Goal: Navigation & Orientation: Find specific page/section

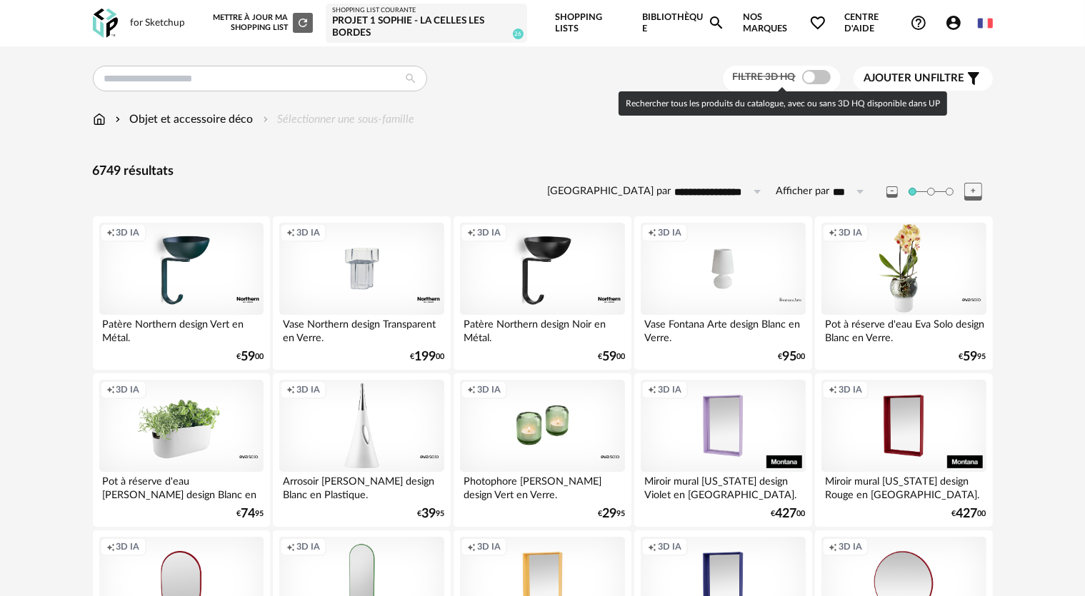
click at [810, 79] on span at bounding box center [816, 77] width 29 height 14
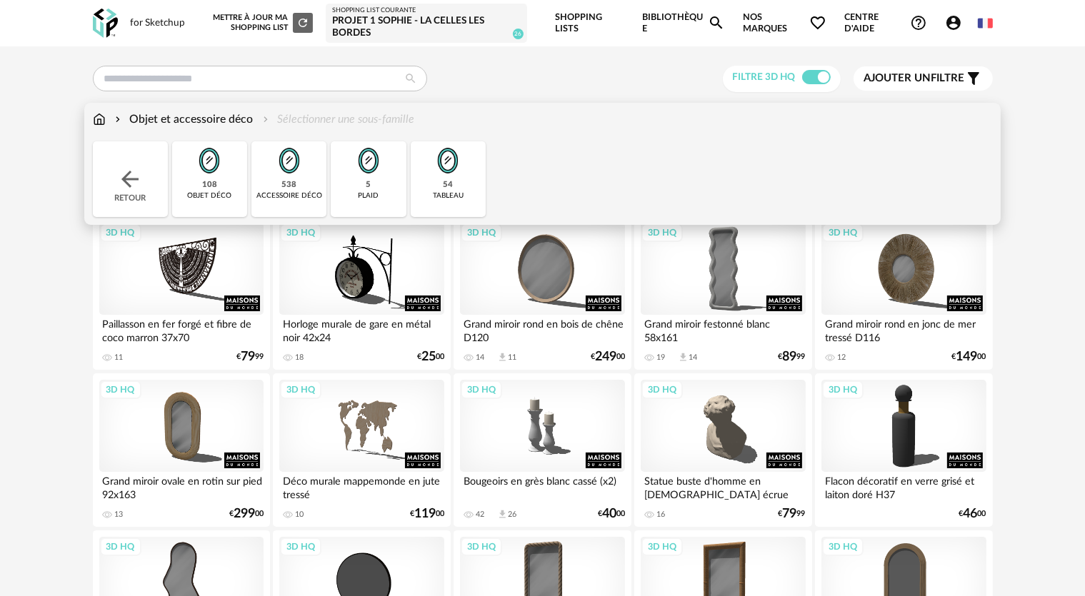
click at [291, 178] on img at bounding box center [289, 160] width 39 height 39
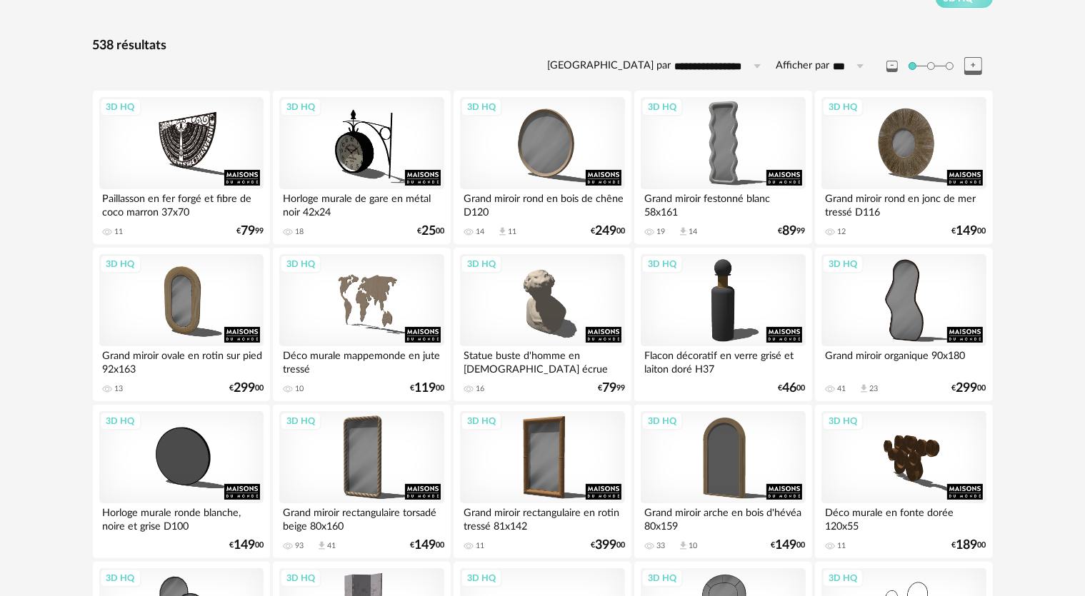
scroll to position [143, 0]
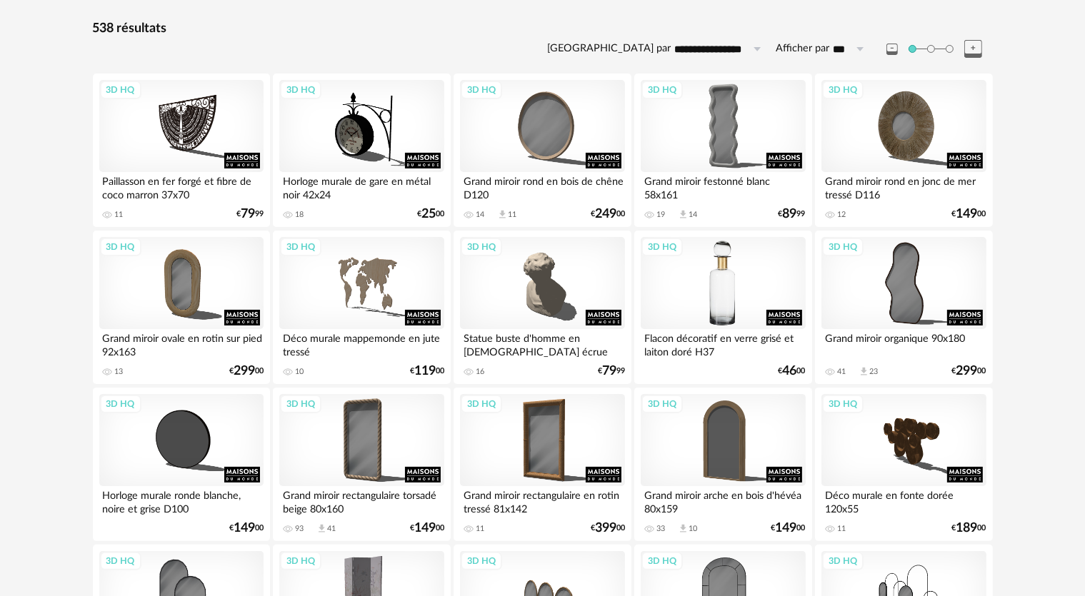
click at [731, 293] on div "3D HQ" at bounding box center [722, 283] width 164 height 93
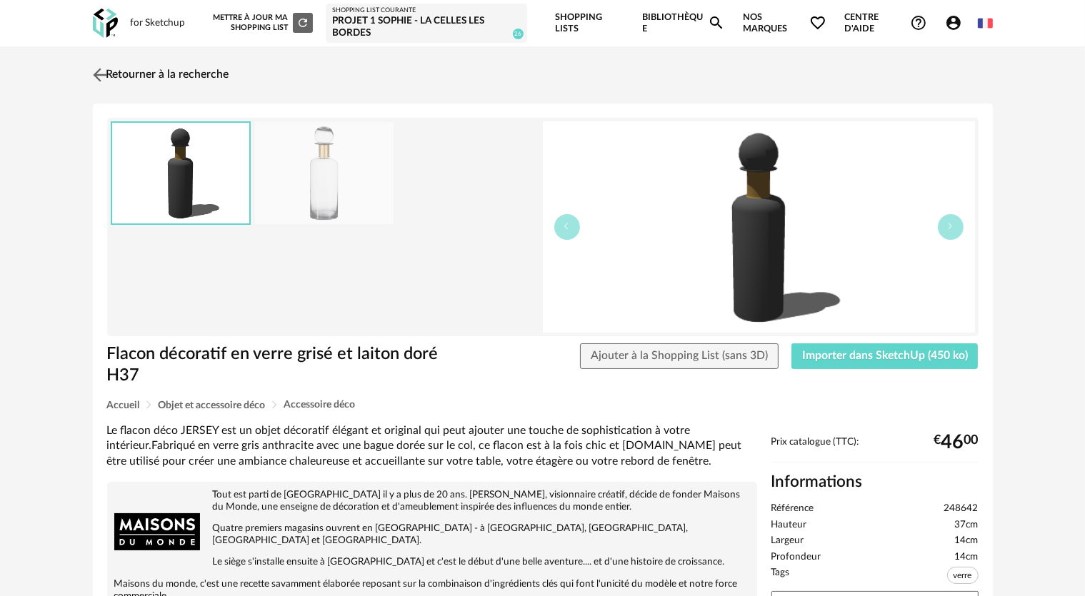
click at [109, 79] on img at bounding box center [99, 74] width 21 height 21
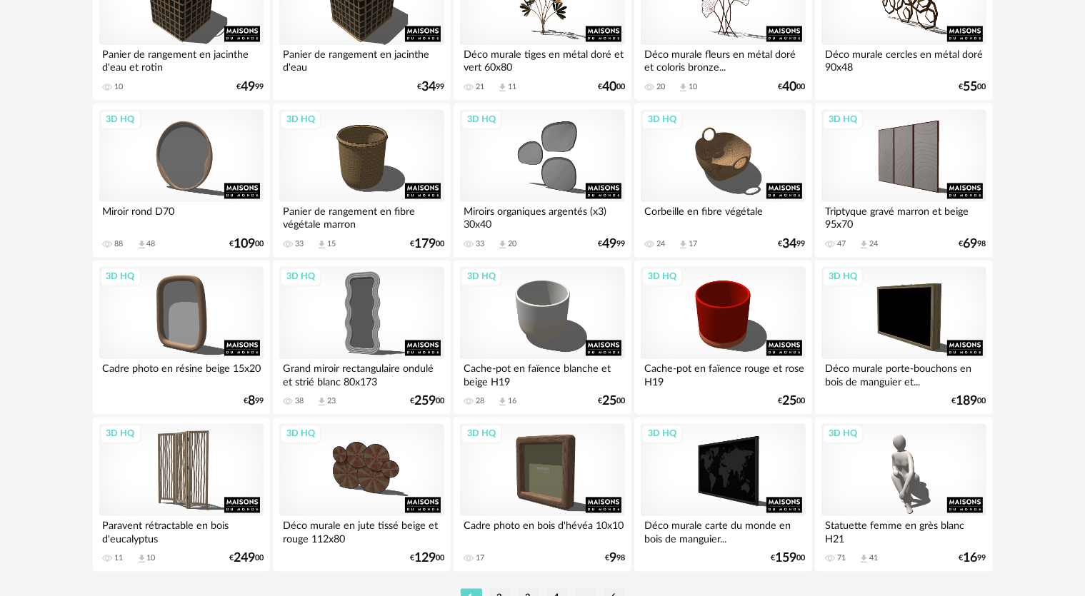
scroll to position [2856, 0]
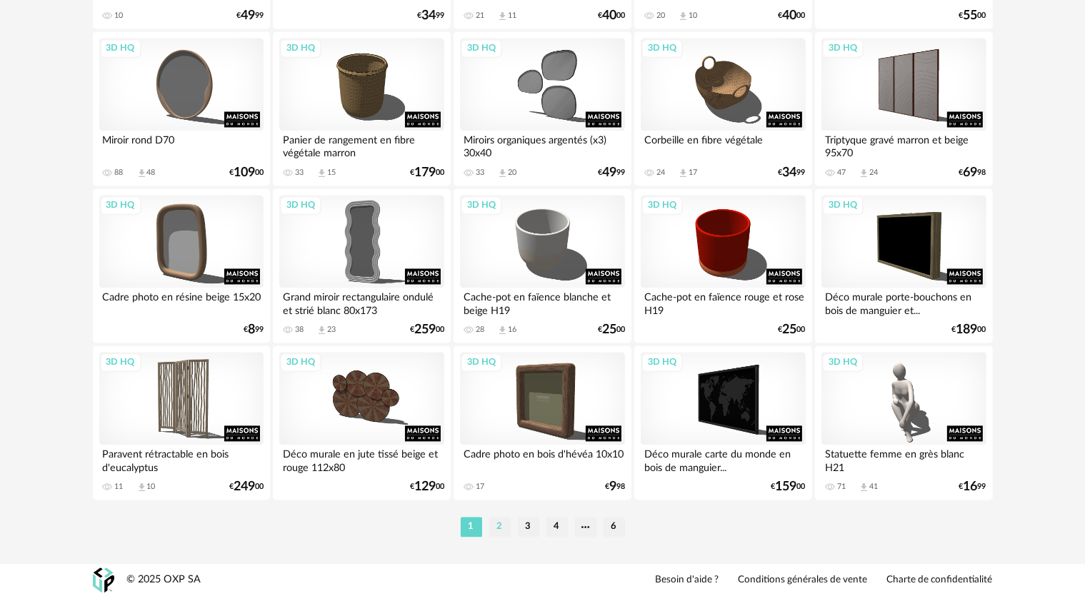
click at [497, 527] on li "2" at bounding box center [499, 527] width 21 height 20
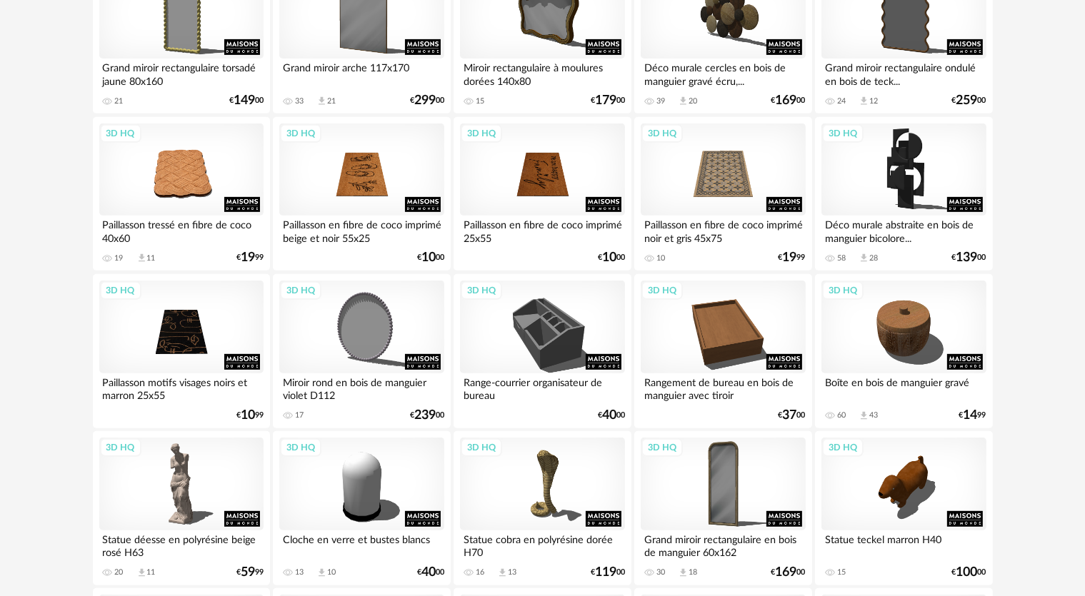
scroll to position [571, 0]
